Goal: Transaction & Acquisition: Purchase product/service

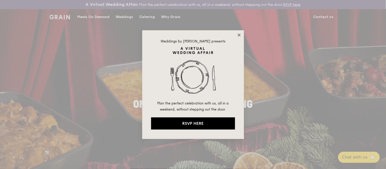
click at [240, 34] on icon at bounding box center [239, 35] width 5 height 5
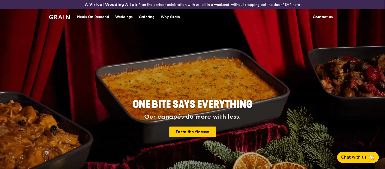
click at [105, 17] on div "Meals On Demand" at bounding box center [93, 16] width 32 height 15
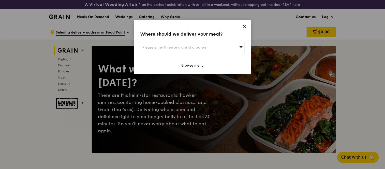
click at [245, 28] on icon at bounding box center [244, 26] width 5 height 5
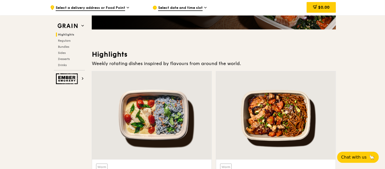
scroll to position [102, 0]
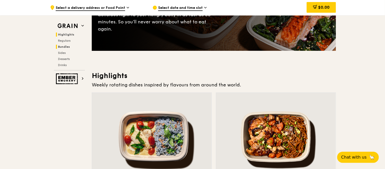
click at [65, 46] on span "Bundles" at bounding box center [64, 47] width 12 height 4
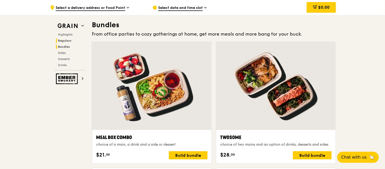
scroll to position [737, 0]
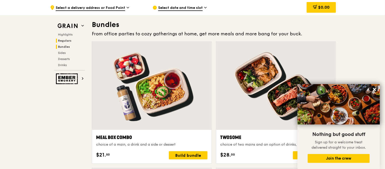
click at [68, 39] on span "Regulars" at bounding box center [64, 41] width 13 height 4
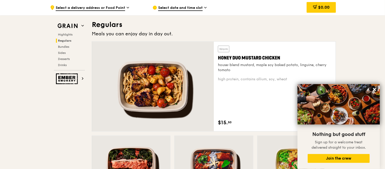
scroll to position [339, 0]
